Goal: Check status

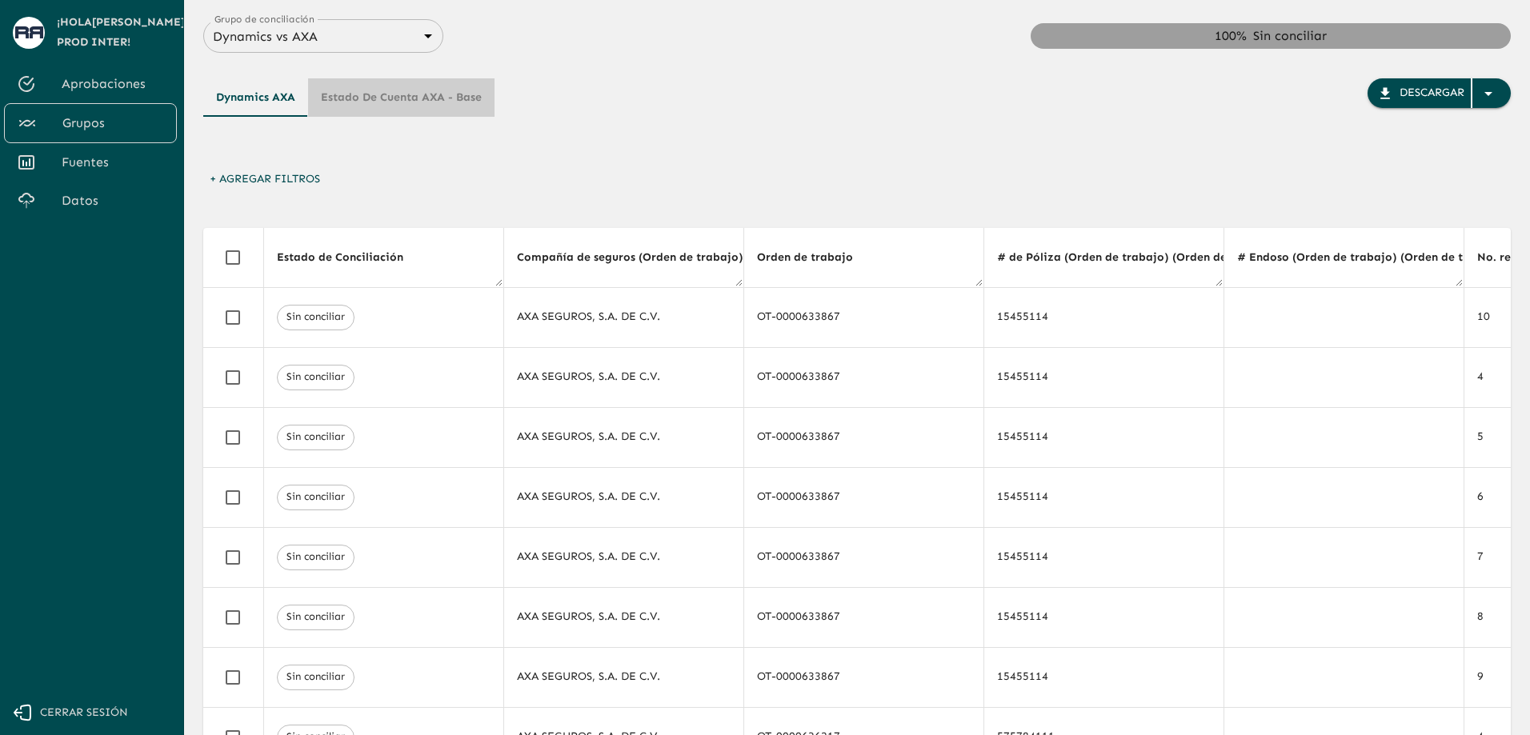
click at [360, 103] on button "Estado de cuenta AXA - Base" at bounding box center [401, 97] width 186 height 38
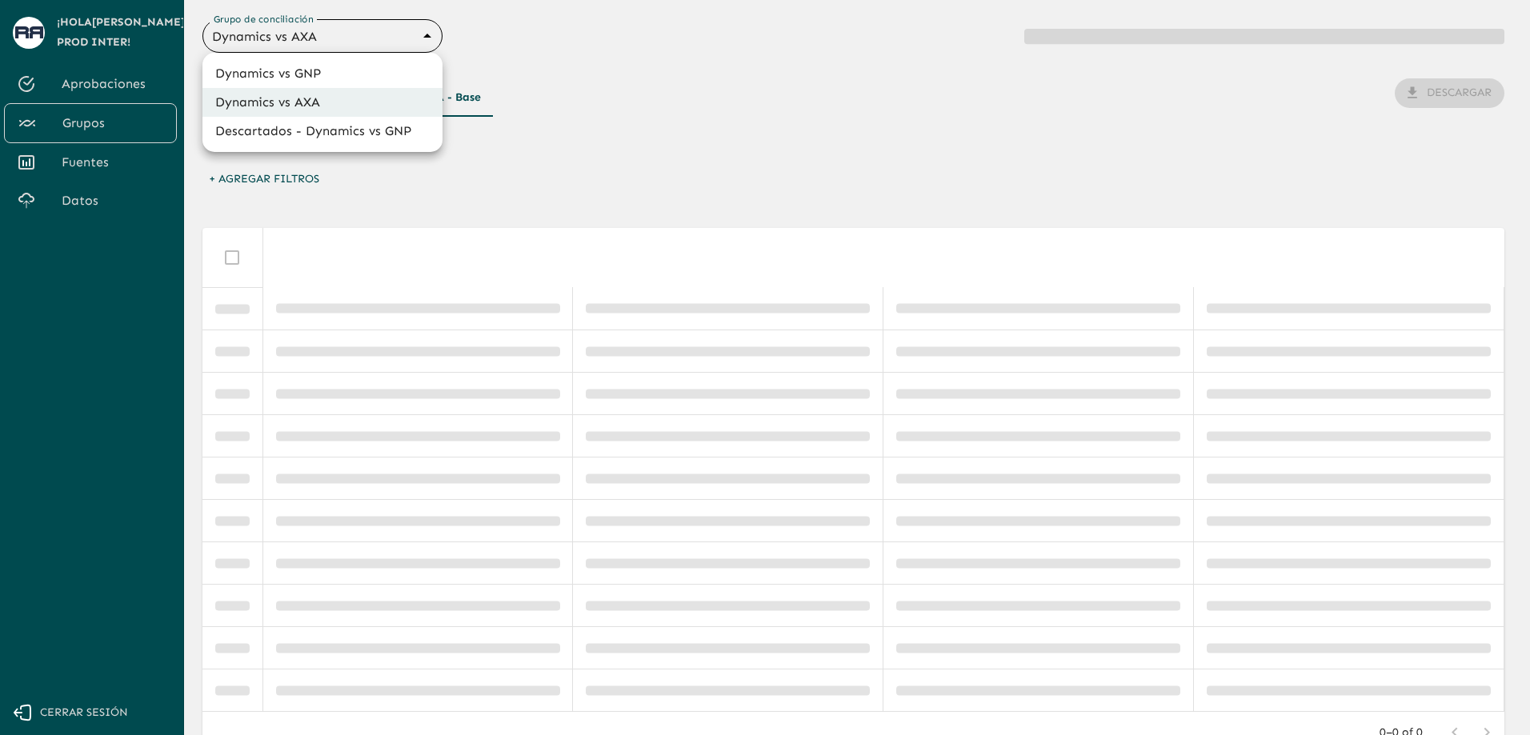
click at [393, 45] on body "Se están procesando los movimientos. Algunas acciones permanecerán deshabilitad…" at bounding box center [765, 367] width 1530 height 735
click at [347, 75] on li "Dynamics vs GNP" at bounding box center [322, 73] width 240 height 29
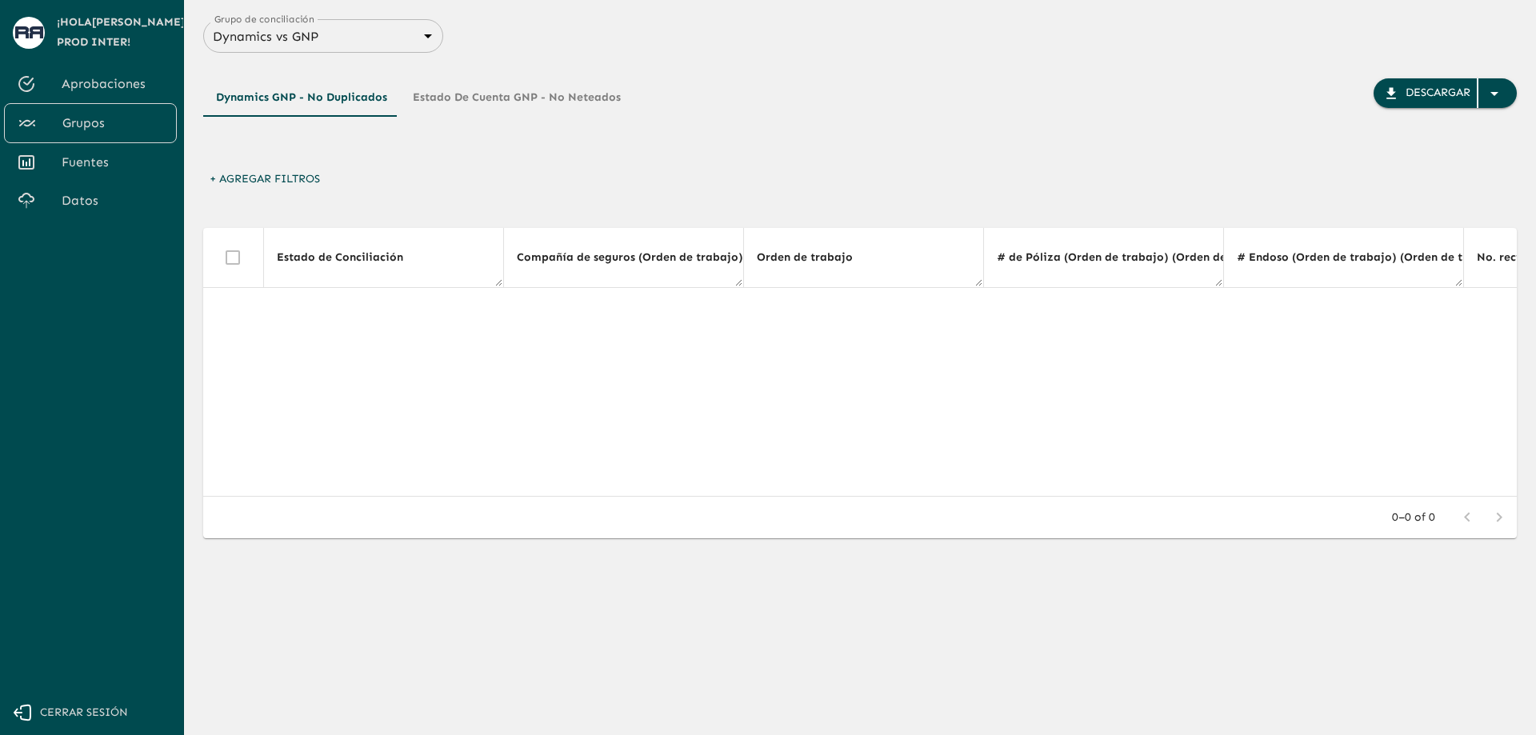
drag, startPoint x: 383, startPoint y: 503, endPoint x: 447, endPoint y: 499, distance: 64.1
click at [447, 499] on div "Estado de Conciliación Compañía de seguros (Orden de trabajo) (Orden de trabajo…" at bounding box center [860, 383] width 1314 height 310
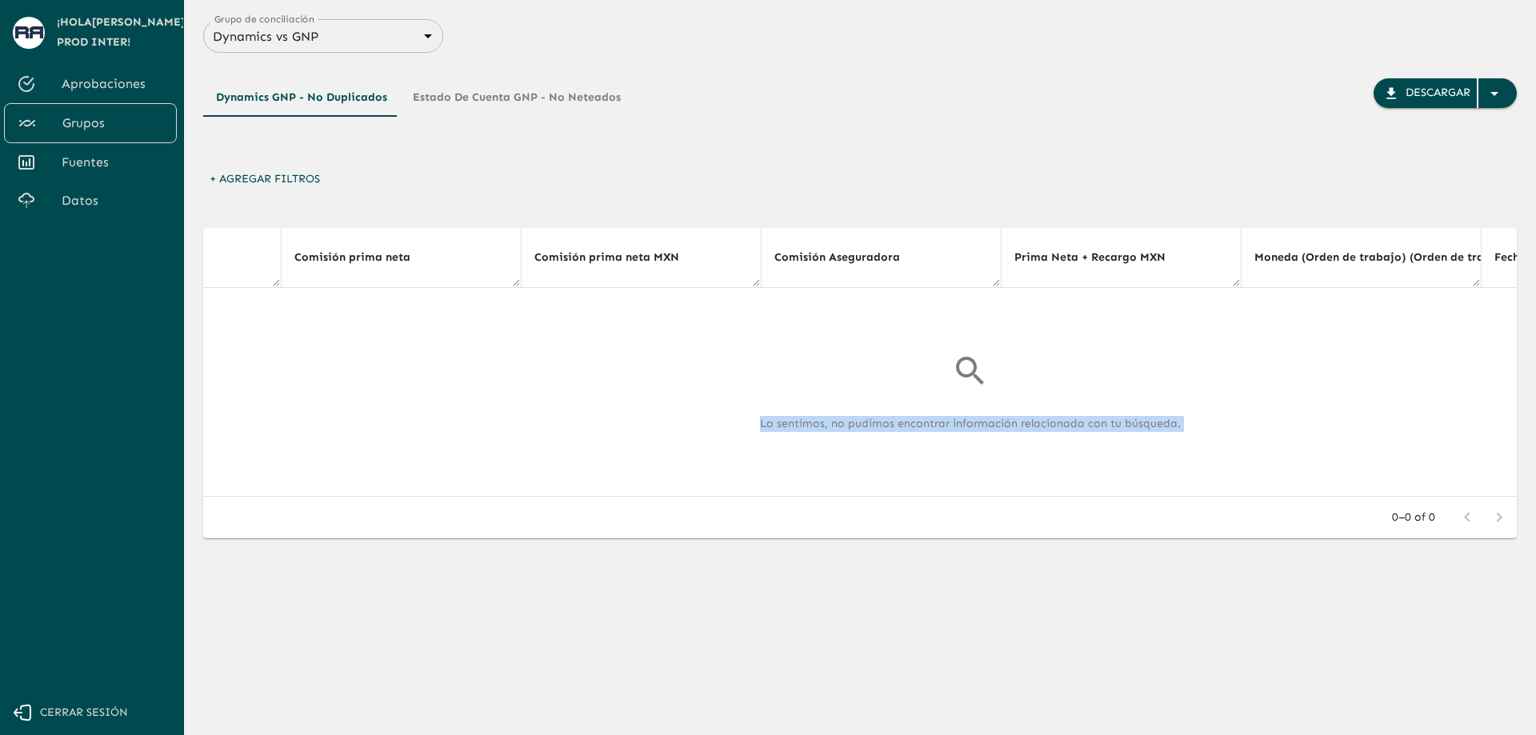
scroll to position [0, 3599]
click at [903, 387] on div "Lo sentimos, no pudimos encontrar información relacionada con tu búsqueda." at bounding box center [955, 392] width 8677 height 182
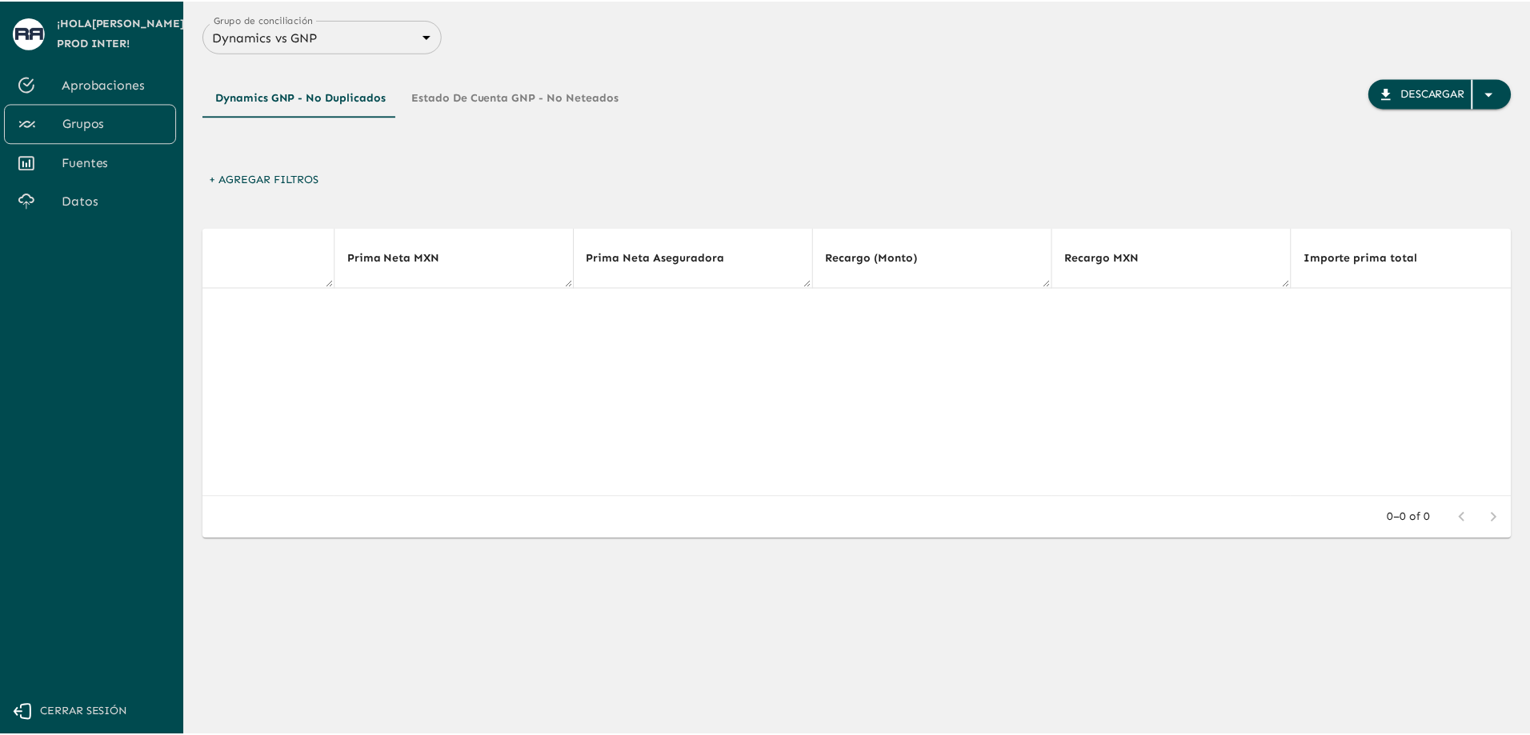
scroll to position [0, 2057]
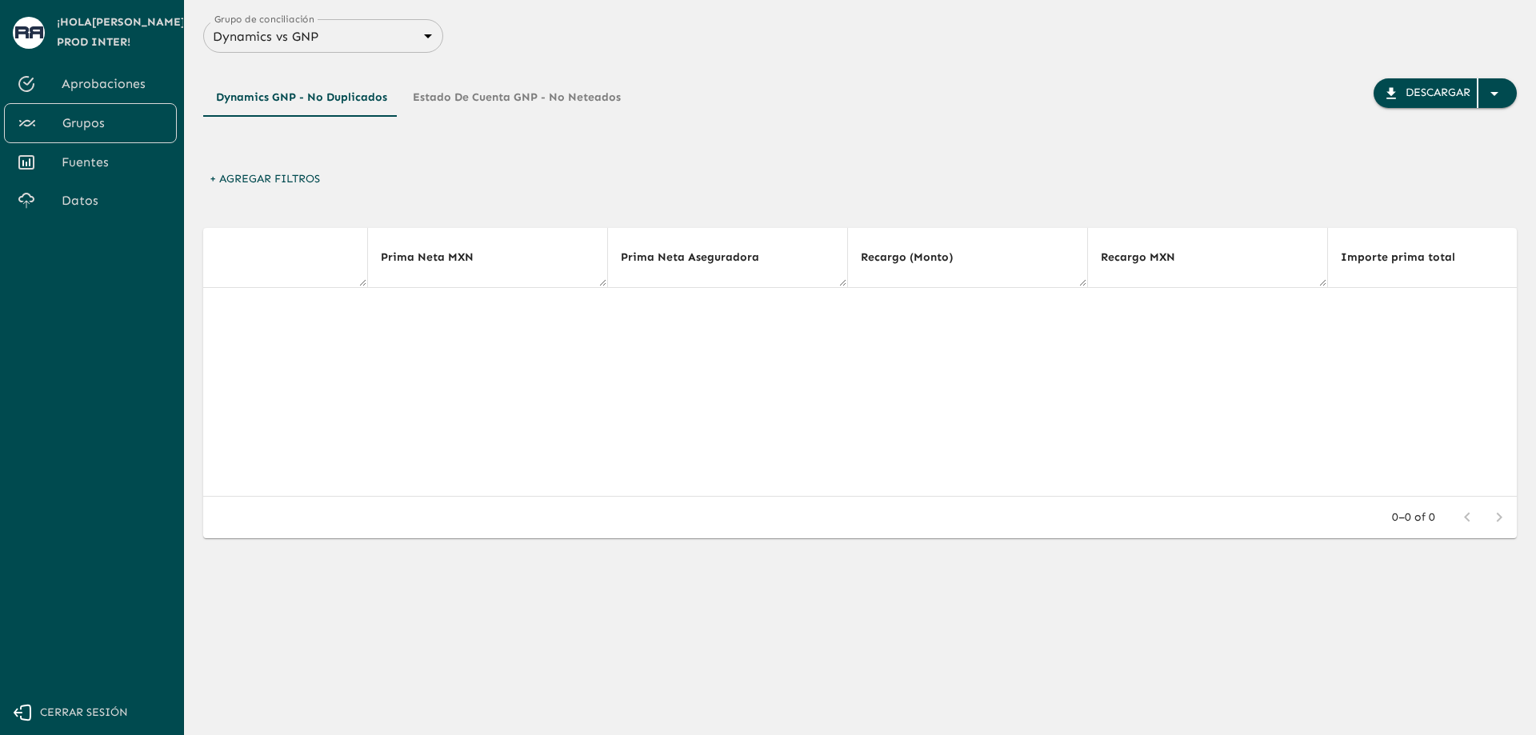
click at [520, 66] on div "Dynamics GNP - No Duplicados Estado de Cuenta GNP - No Neteados Descargar" at bounding box center [860, 109] width 1314 height 112
click at [530, 93] on button "Estado de Cuenta GNP - No Neteados" at bounding box center [517, 97] width 234 height 38
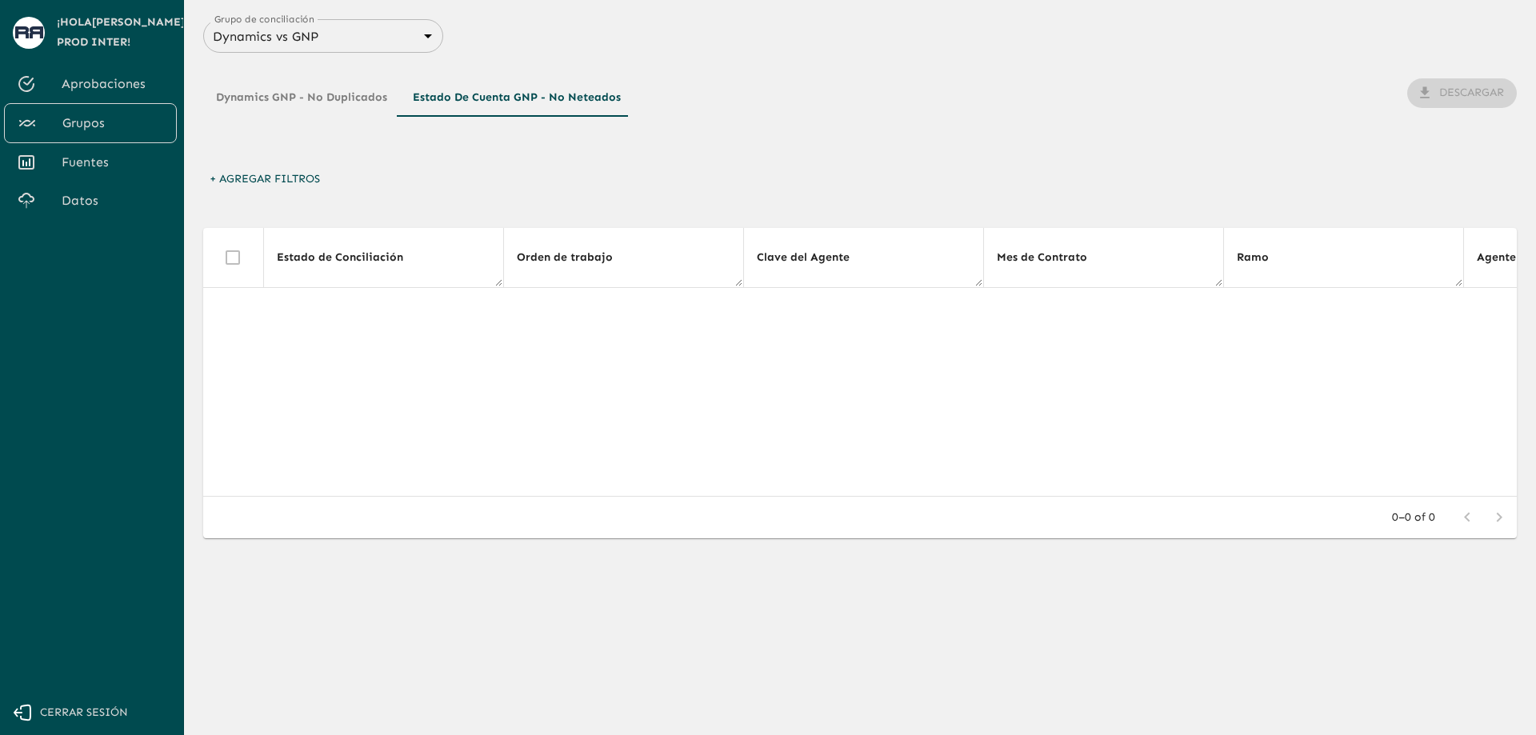
drag, startPoint x: 450, startPoint y: 507, endPoint x: 475, endPoint y: 507, distance: 25.6
click at [475, 507] on div "0–0 of 0" at bounding box center [860, 518] width 1314 height 42
drag, startPoint x: 466, startPoint y: 503, endPoint x: 551, endPoint y: 511, distance: 85.9
click at [551, 511] on div "0–0 of 0" at bounding box center [860, 518] width 1314 height 42
drag, startPoint x: 469, startPoint y: 504, endPoint x: 487, endPoint y: 501, distance: 18.7
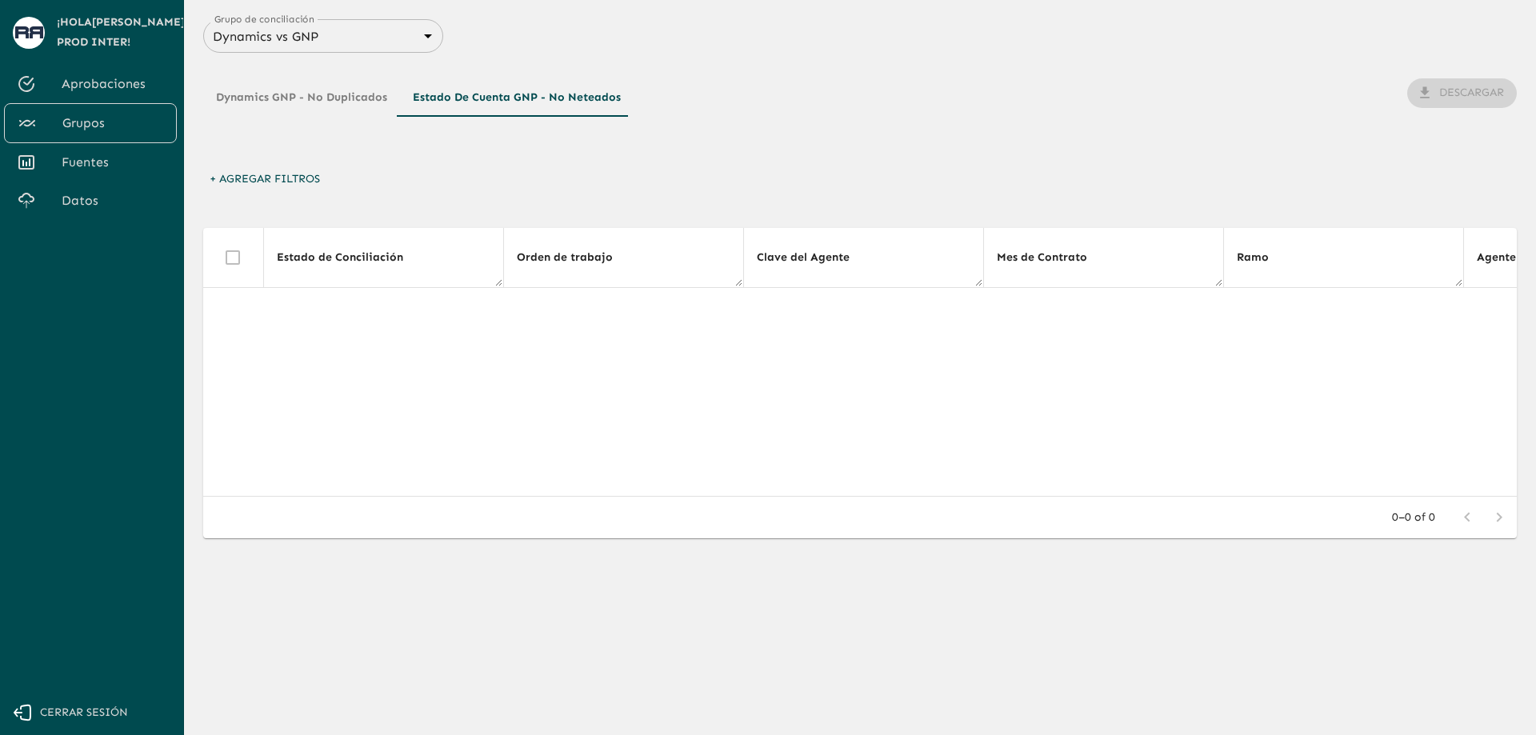
click at [494, 503] on div "0–0 of 0" at bounding box center [860, 518] width 1314 height 42
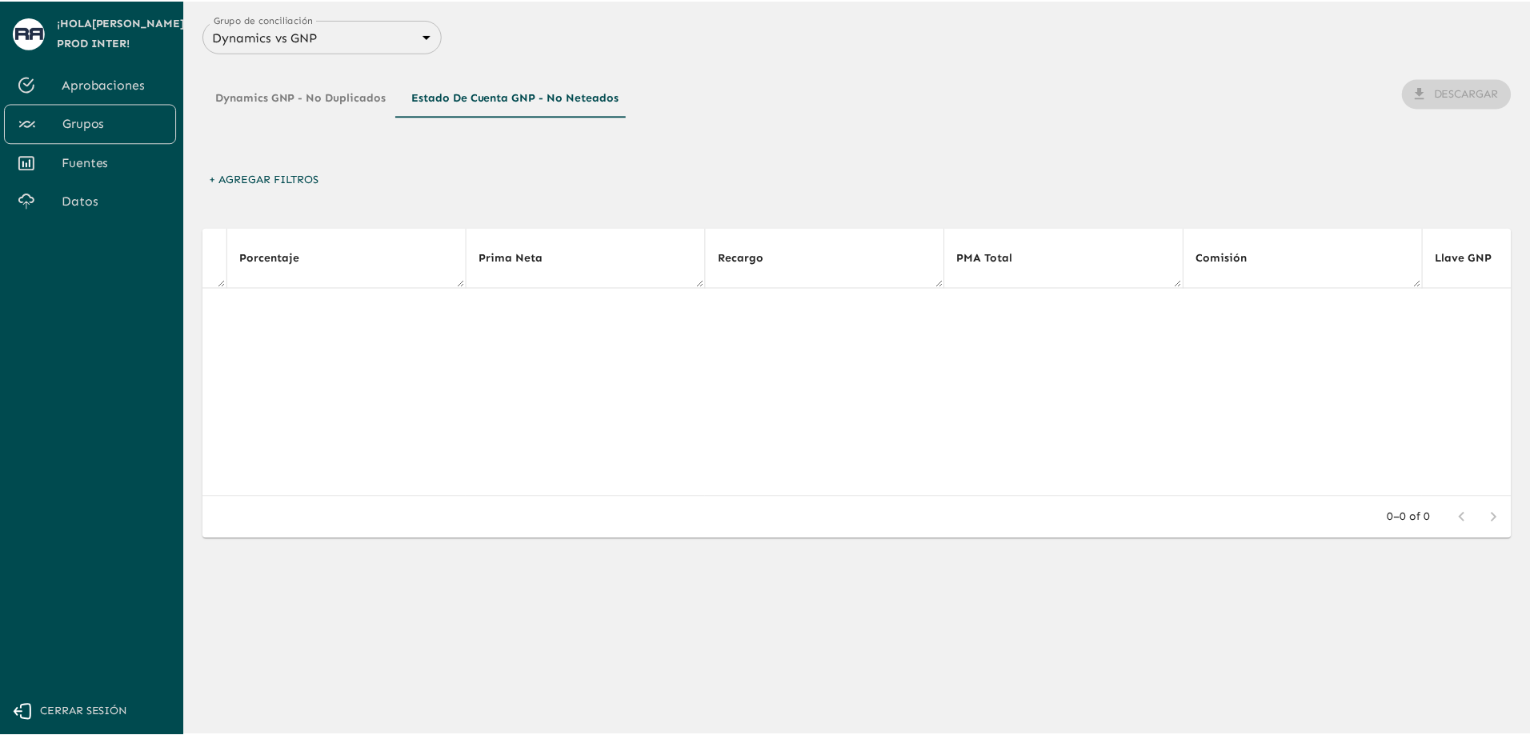
scroll to position [0, 4172]
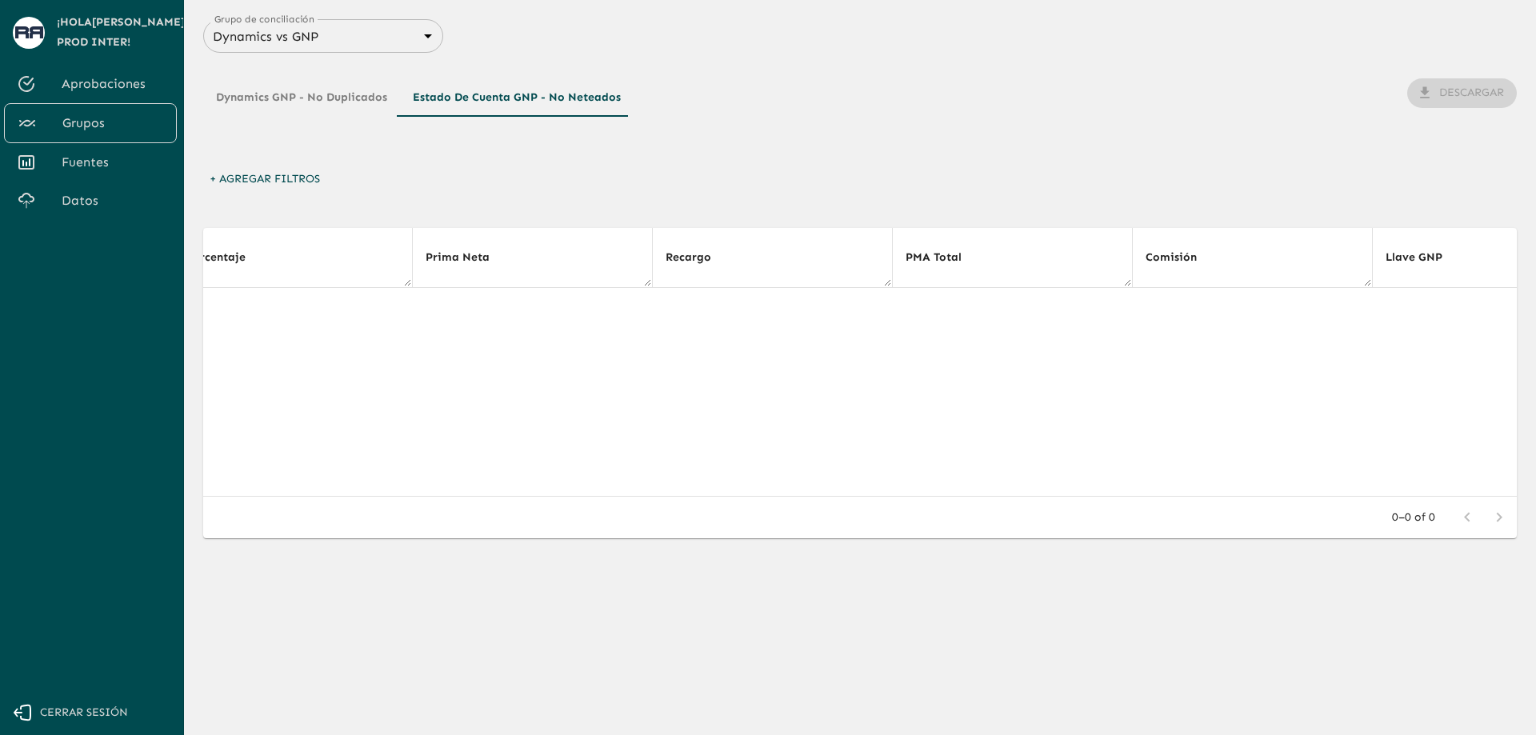
click at [339, 34] on body "Se están procesando los movimientos. Algunas acciones permanecerán deshabilitad…" at bounding box center [768, 367] width 1536 height 735
click at [318, 98] on li "Dynamics vs AXA" at bounding box center [323, 102] width 240 height 29
type input "688d0fb445366dcf85fc95f2"
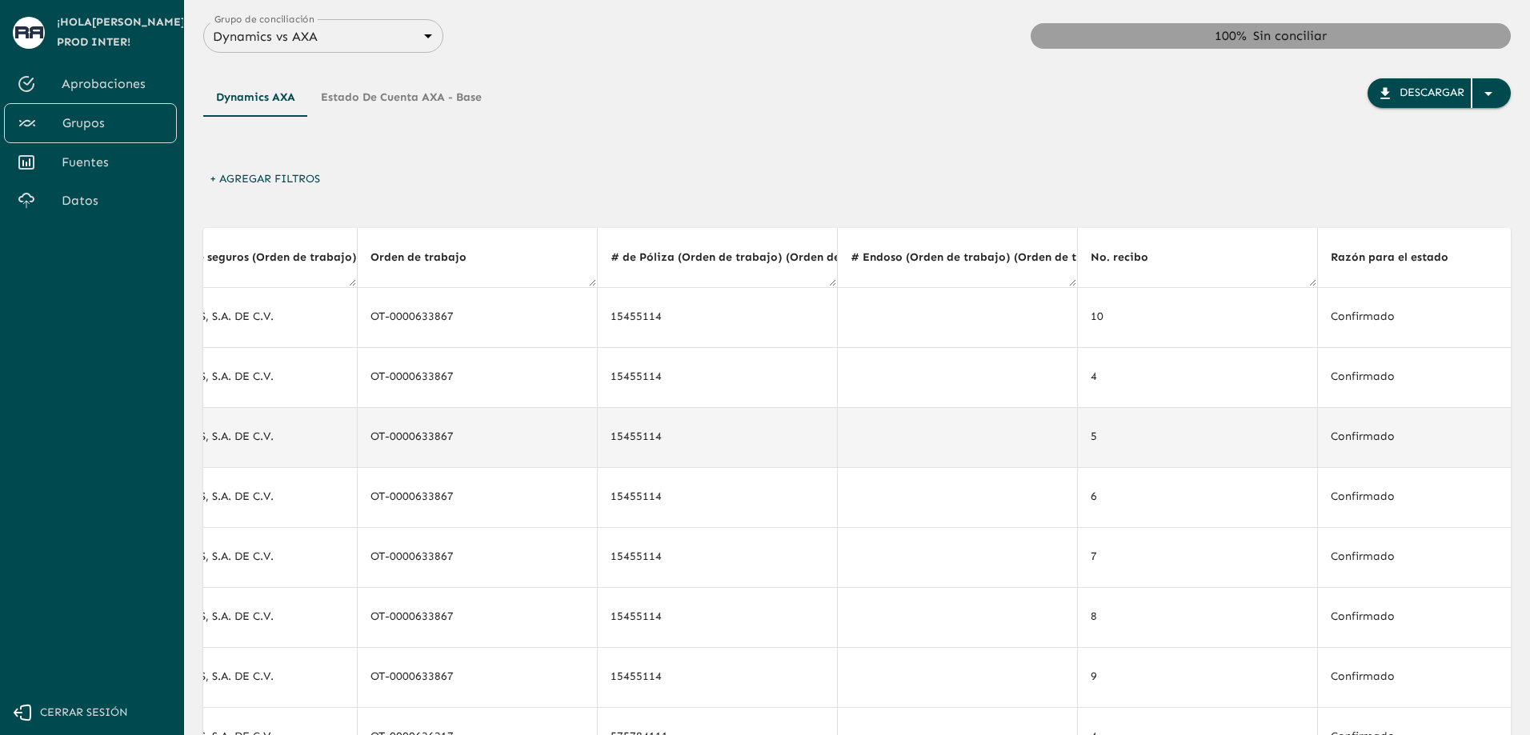
drag, startPoint x: 704, startPoint y: 419, endPoint x: 773, endPoint y: 416, distance: 68.9
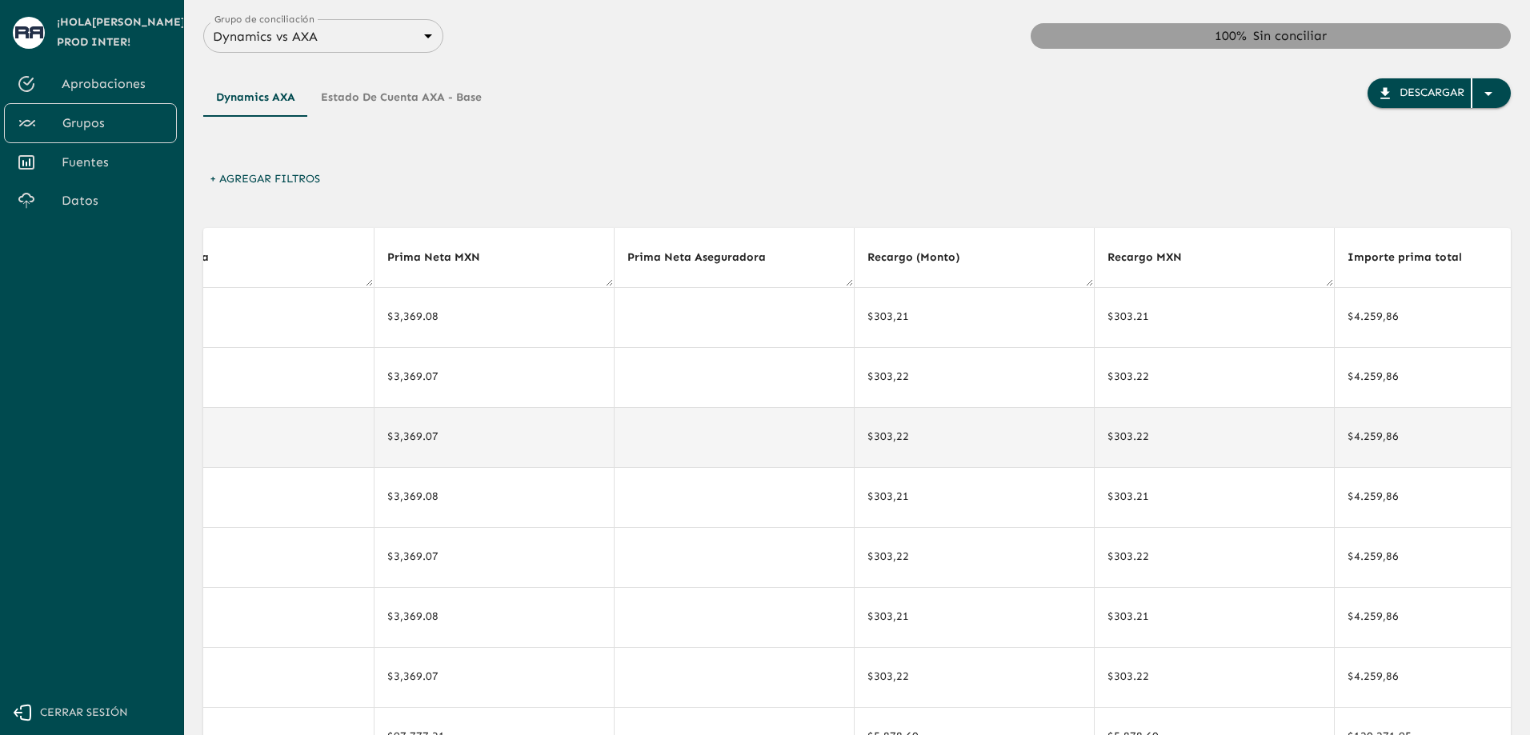
drag, startPoint x: 769, startPoint y: 416, endPoint x: 1067, endPoint y: 428, distance: 297.9
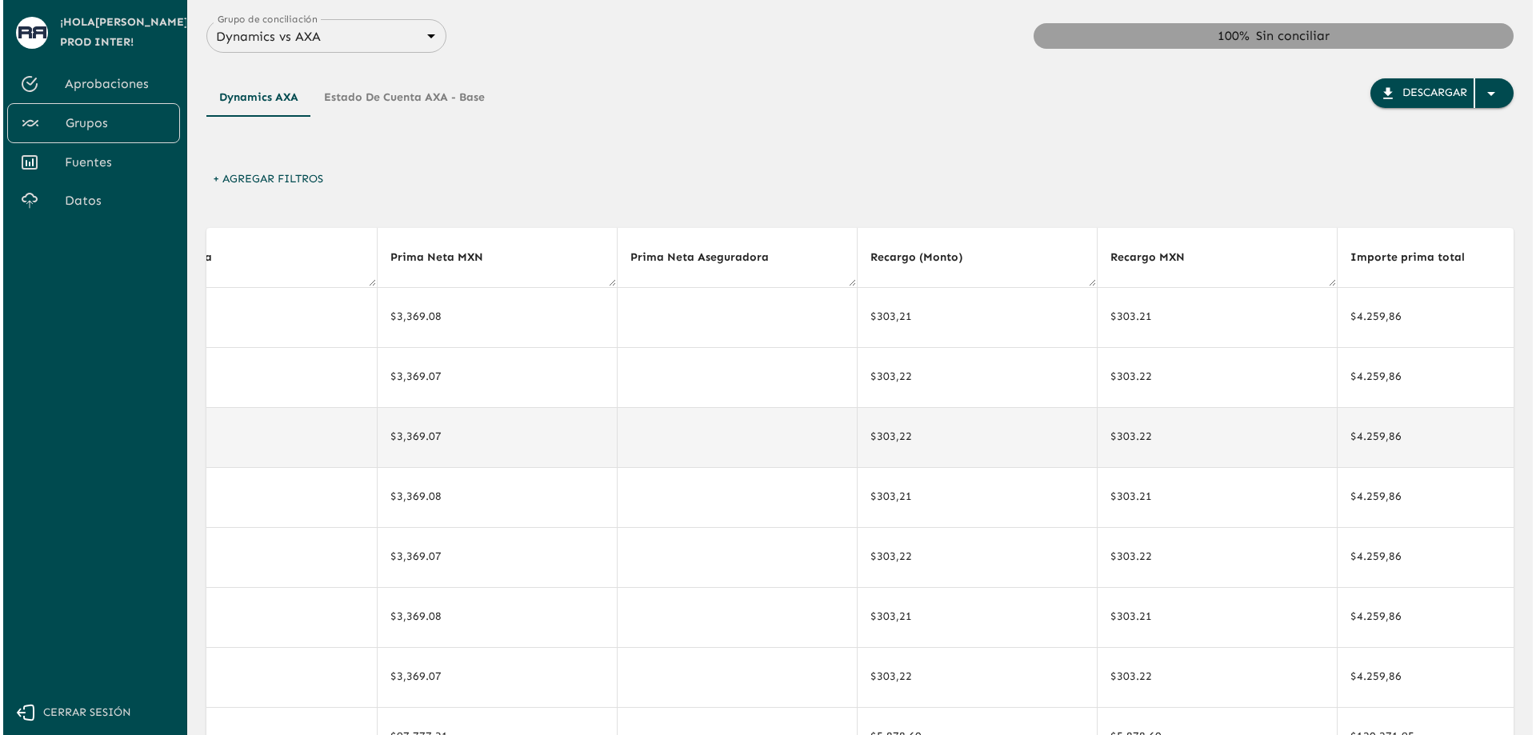
scroll to position [0, 2555]
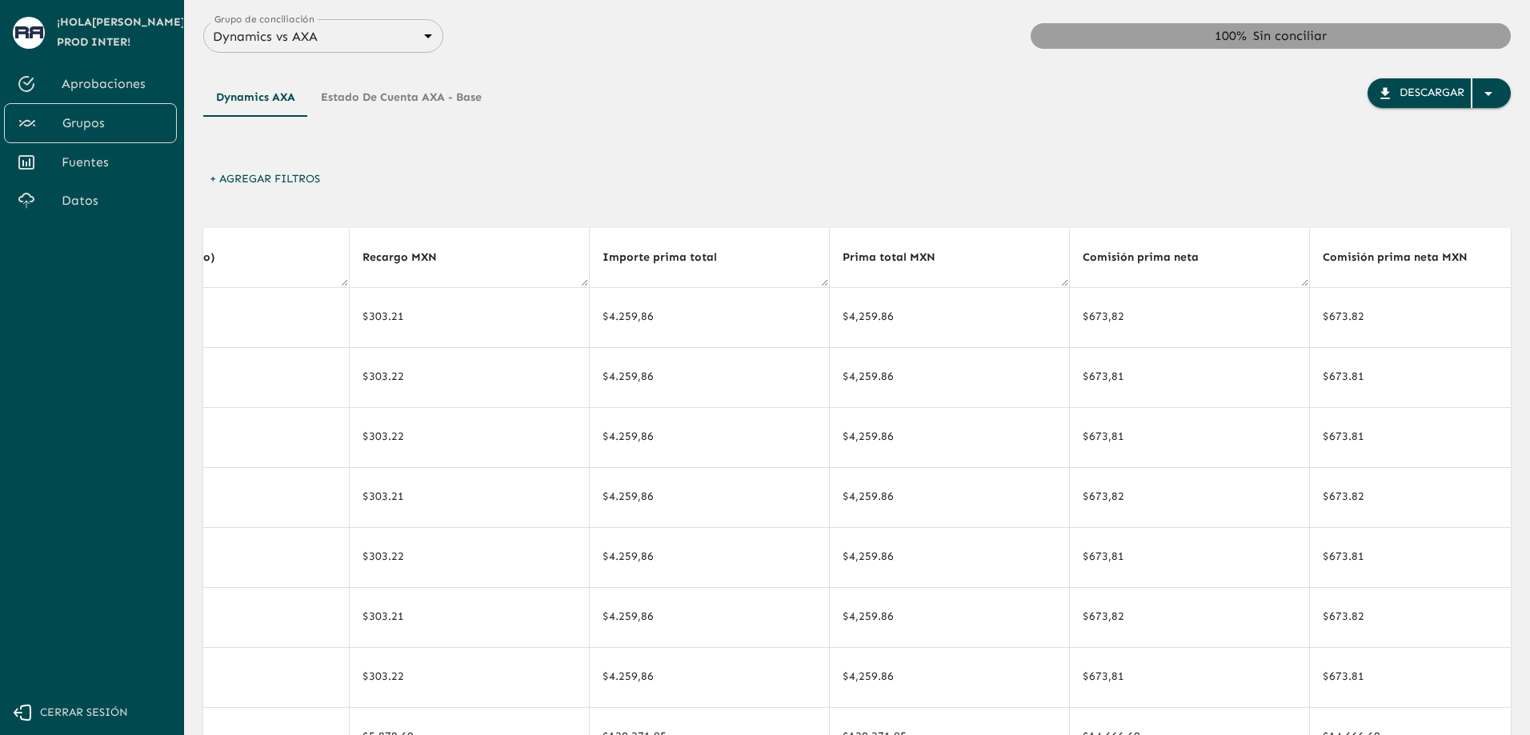
click at [854, 146] on div "Dynamics AXA Estado de cuenta AXA - Base Descargar" at bounding box center [857, 121] width 1308 height 86
click at [443, 97] on button "Estado de cuenta AXA - Base" at bounding box center [401, 97] width 186 height 38
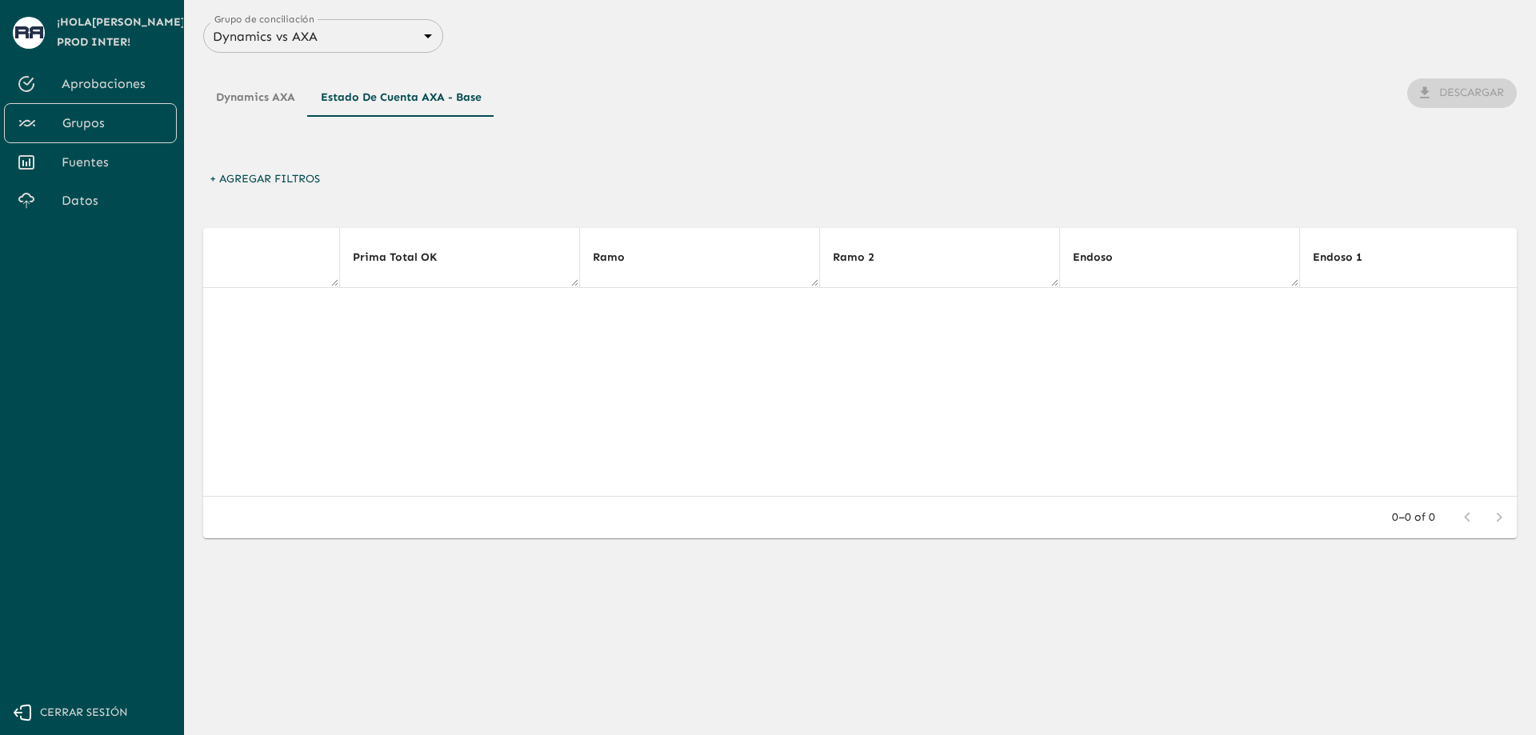
drag, startPoint x: 799, startPoint y: 392, endPoint x: 739, endPoint y: 389, distance: 60.1
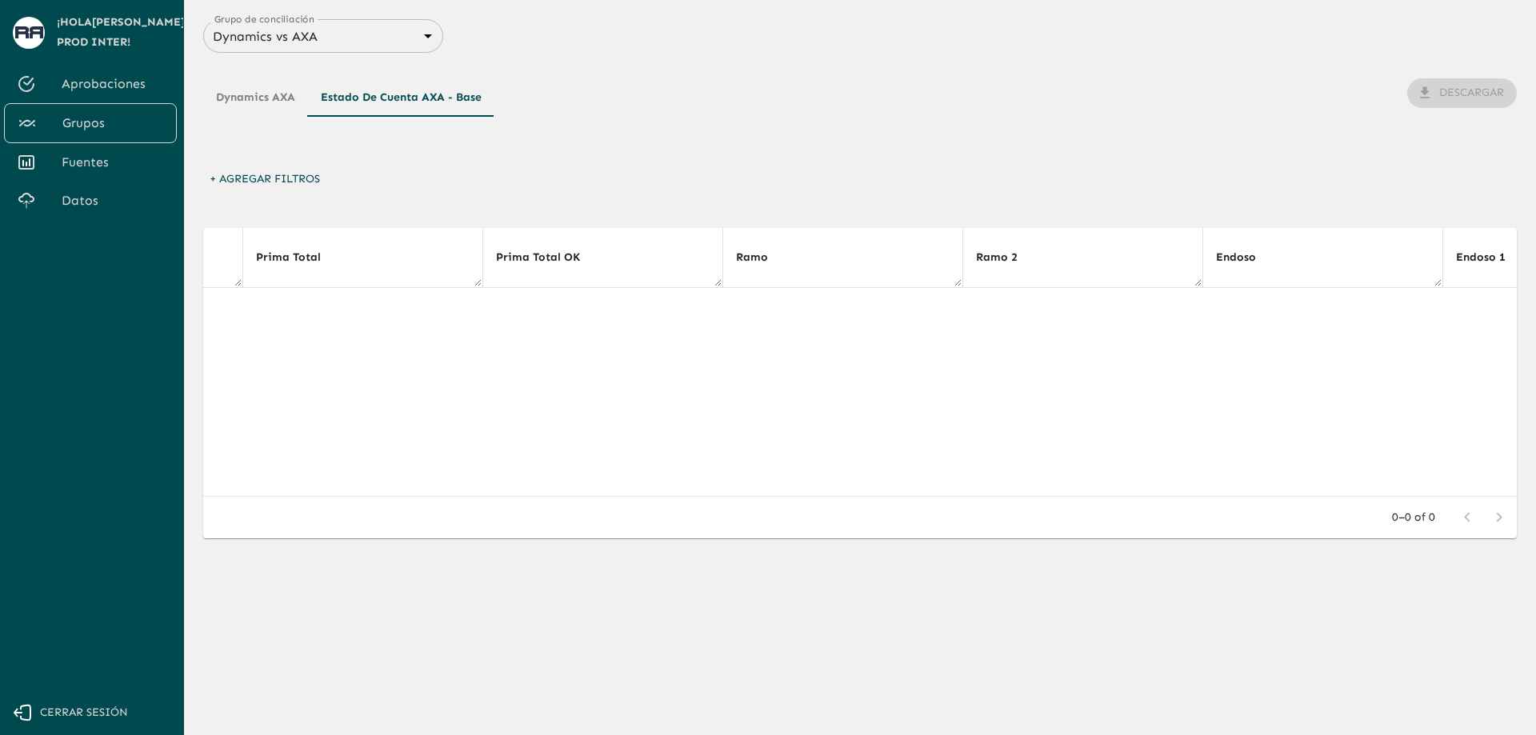
drag, startPoint x: 617, startPoint y: 392, endPoint x: 546, endPoint y: 393, distance: 71.2
drag, startPoint x: 620, startPoint y: 401, endPoint x: 538, endPoint y: 403, distance: 82.4
drag, startPoint x: 567, startPoint y: 397, endPoint x: 542, endPoint y: 399, distance: 25.7
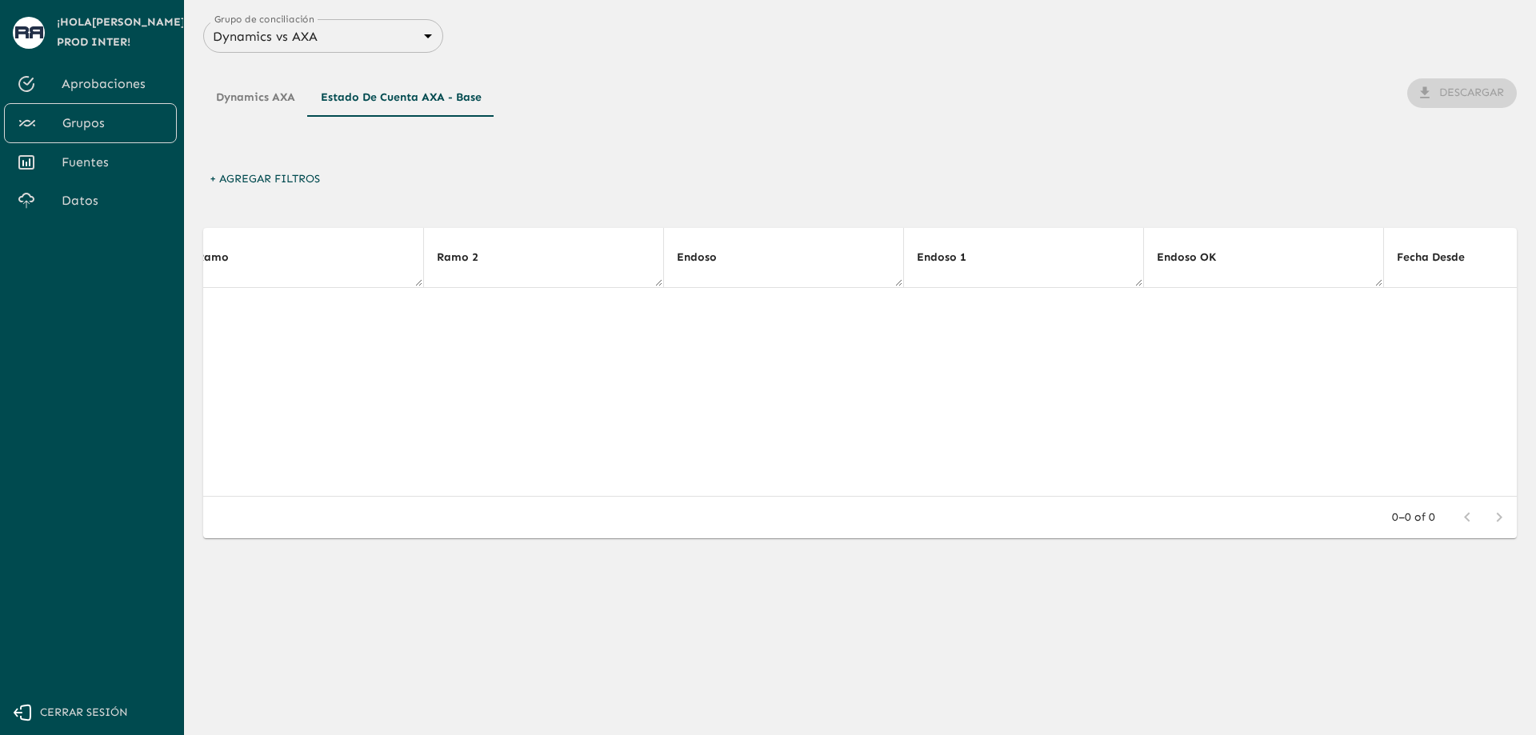
scroll to position [0, 3967]
drag, startPoint x: 929, startPoint y: 411, endPoint x: 1028, endPoint y: 398, distance: 100.2
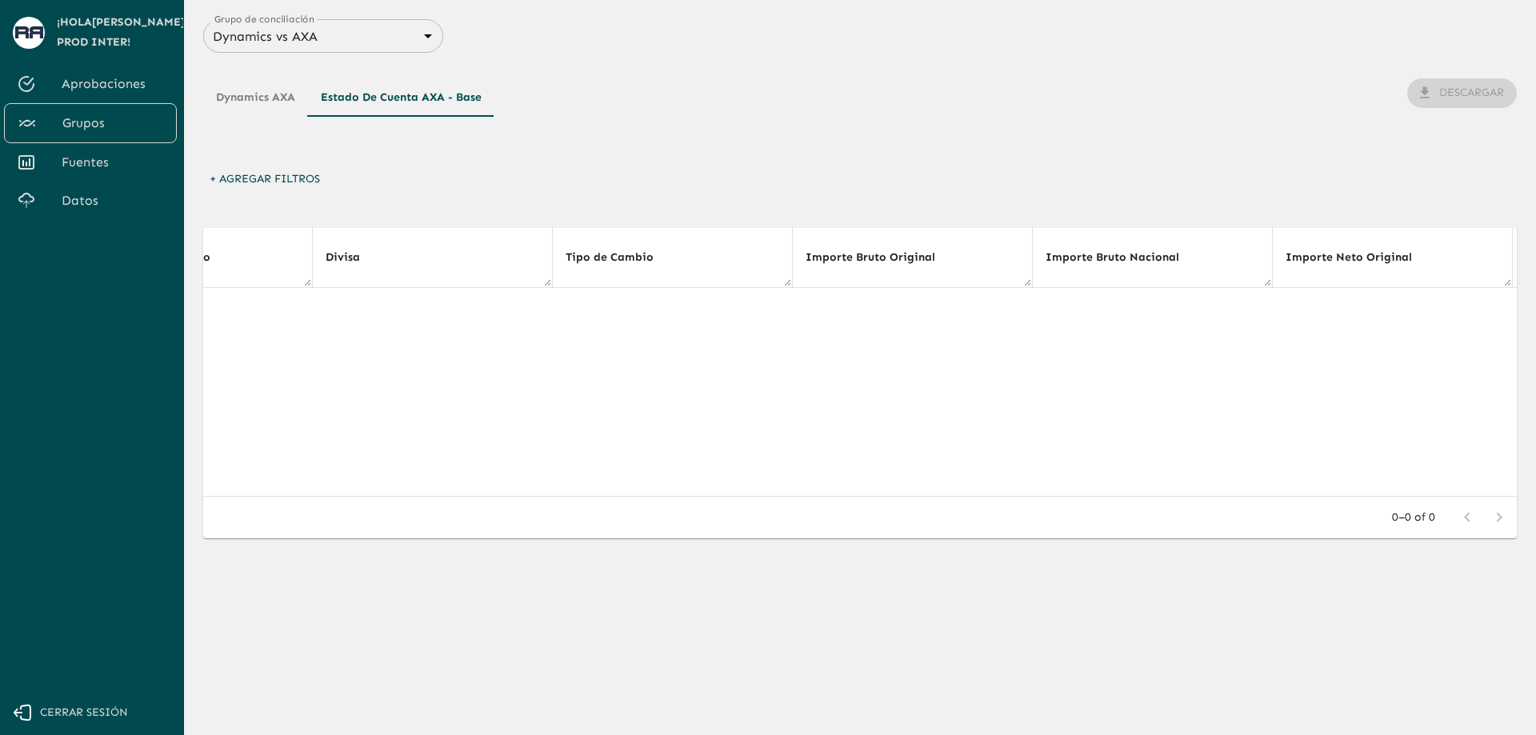
scroll to position [0, 9790]
drag, startPoint x: 1120, startPoint y: 390, endPoint x: 1109, endPoint y: 335, distance: 55.4
drag, startPoint x: 979, startPoint y: 408, endPoint x: 987, endPoint y: 363, distance: 45.4
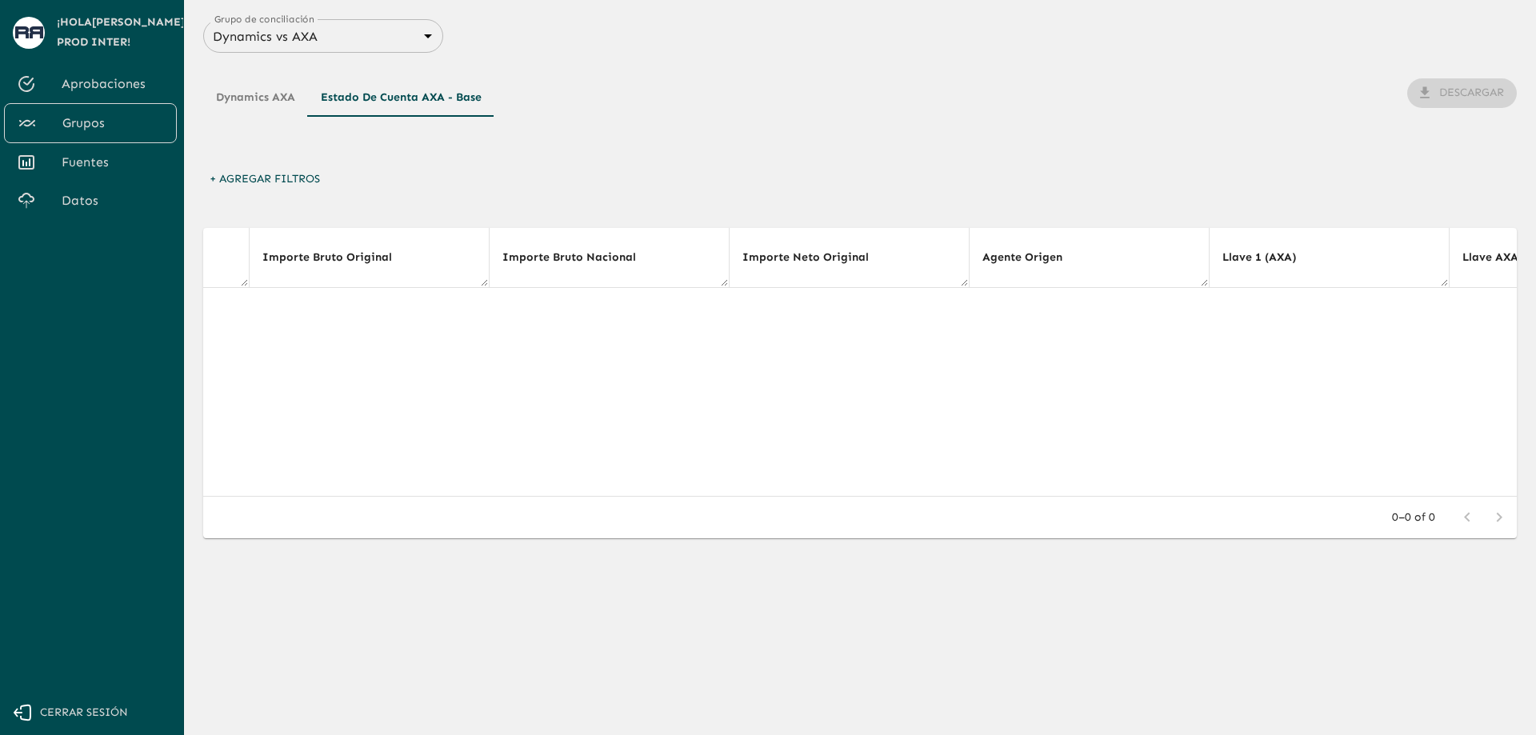
drag, startPoint x: 783, startPoint y: 373, endPoint x: 735, endPoint y: 372, distance: 47.2
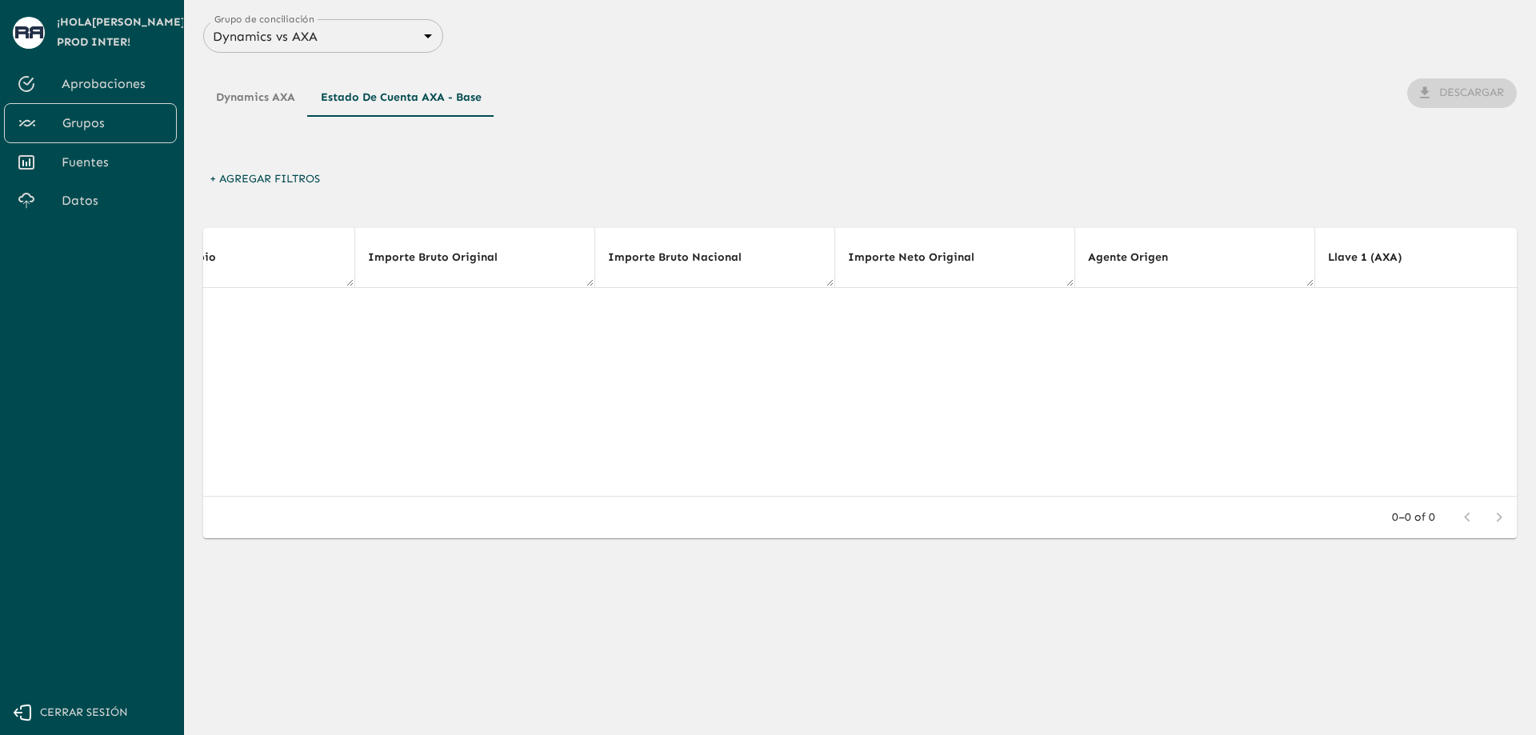
click at [284, 86] on button "Dynamics AXA" at bounding box center [255, 97] width 105 height 38
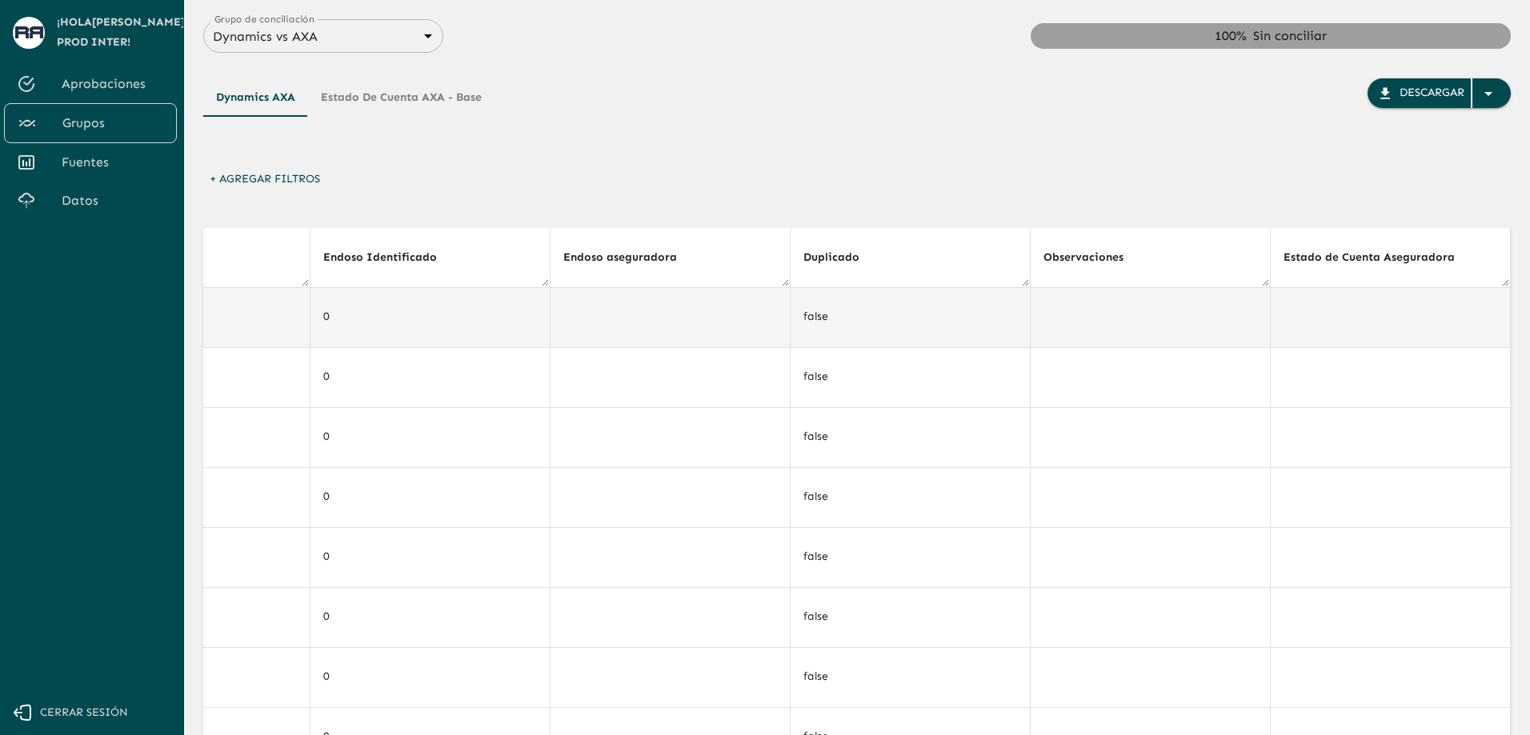
scroll to position [0, 2555]
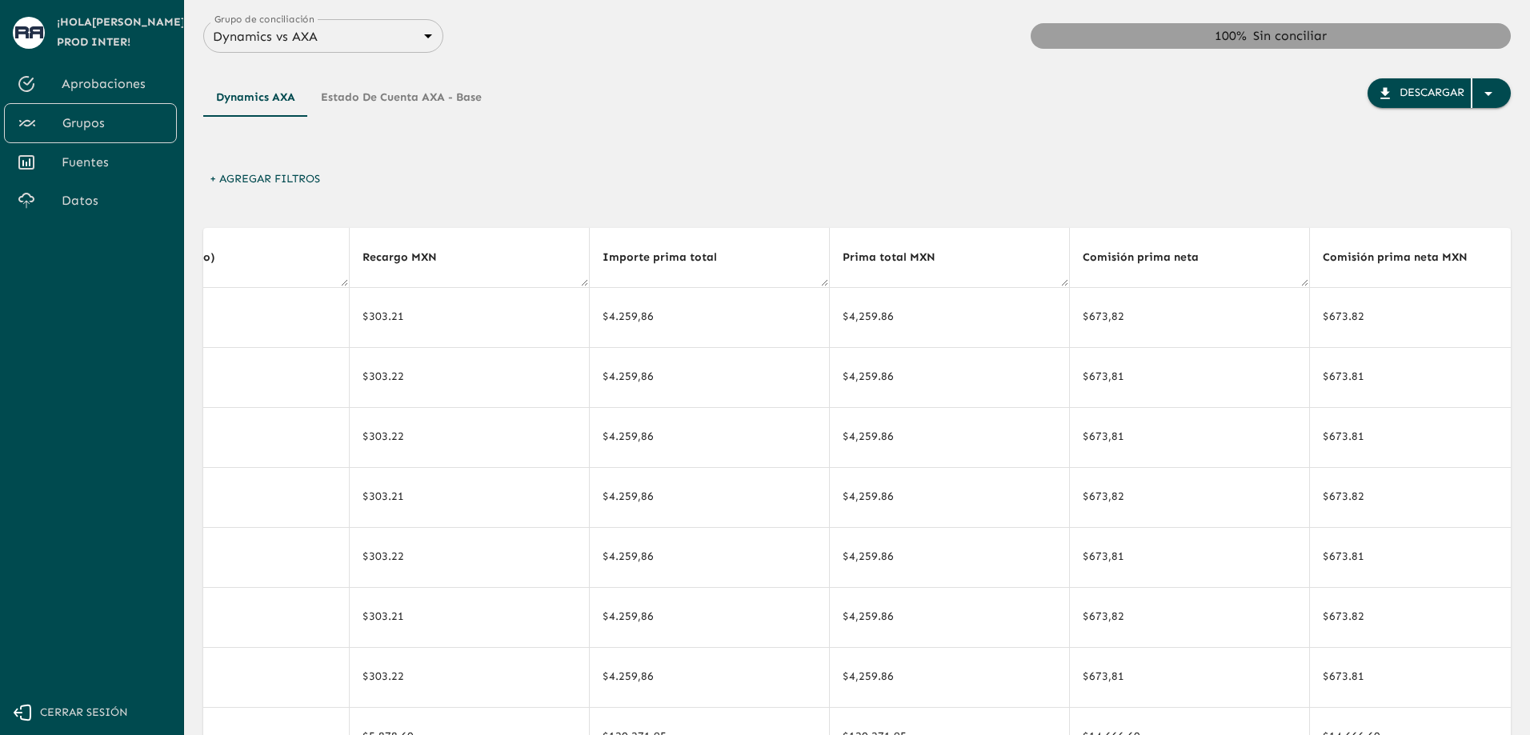
click at [777, 146] on div "Dynamics AXA Estado de cuenta AXA - Base Descargar" at bounding box center [857, 121] width 1308 height 86
